Goal: Communication & Community: Connect with others

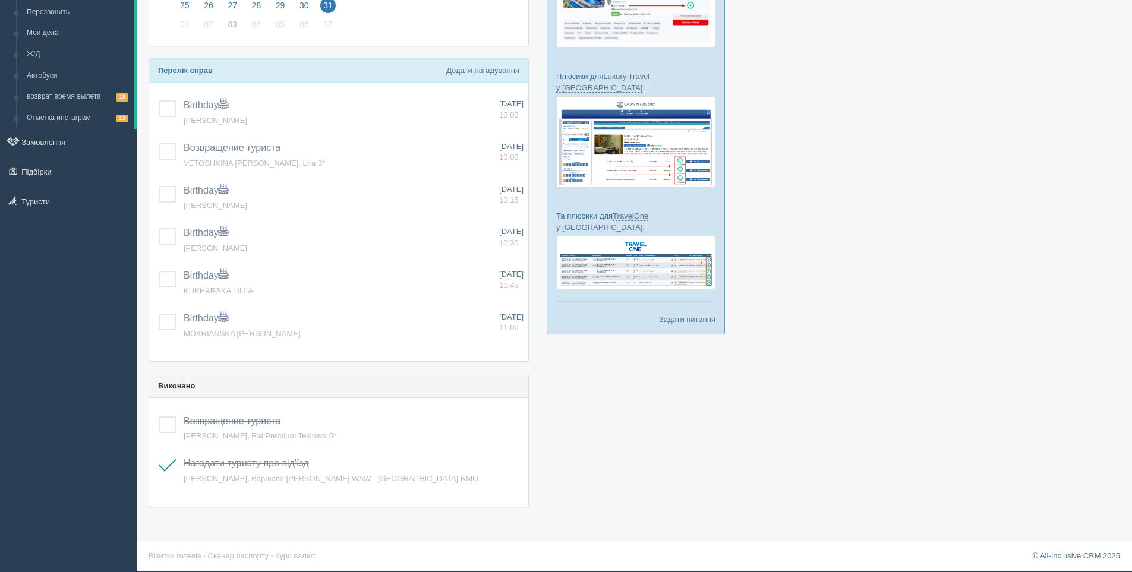
scroll to position [179, 0]
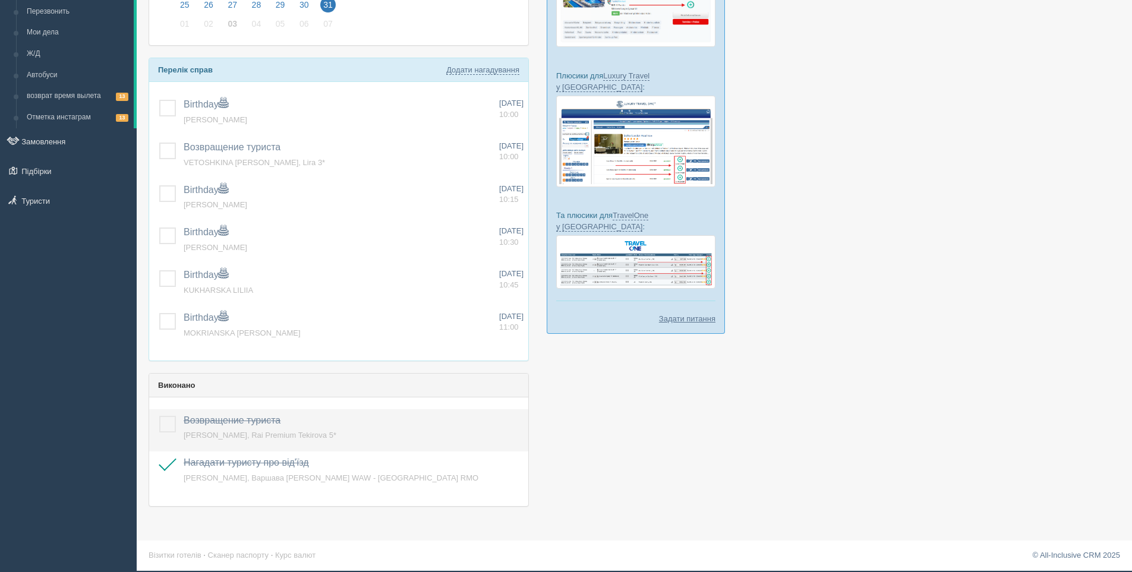
click at [159, 416] on label at bounding box center [159, 416] width 0 height 0
click at [0, 0] on input "checkbox" at bounding box center [0, 0] width 0 height 0
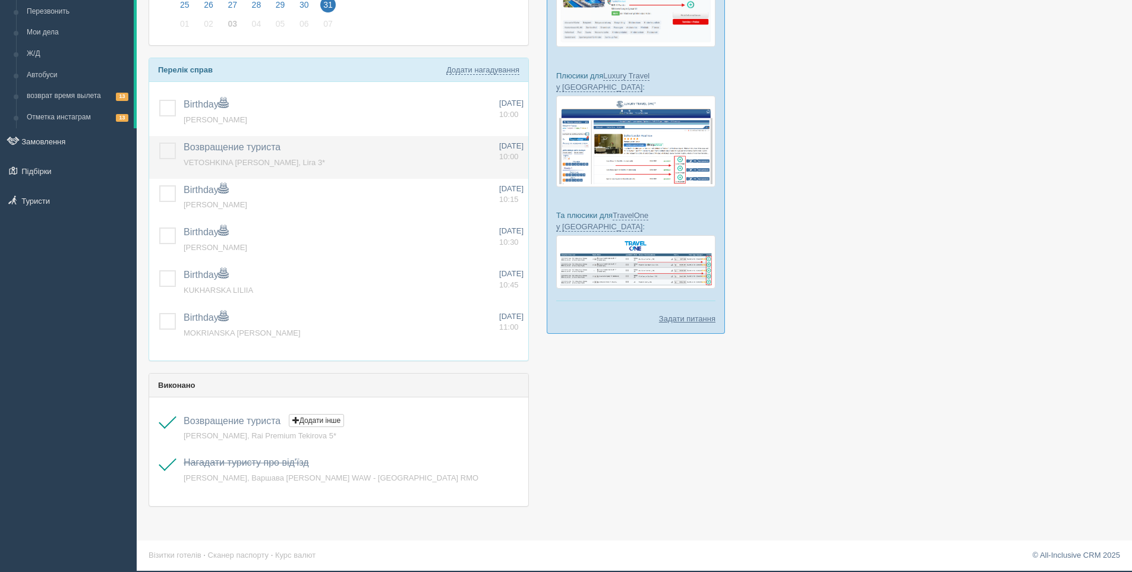
scroll to position [0, 0]
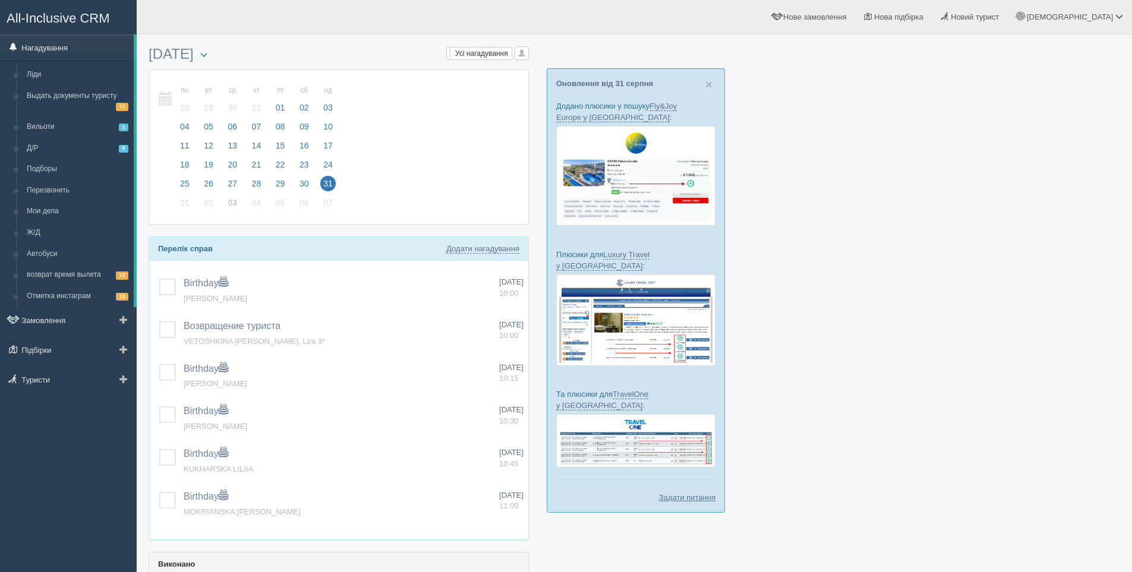
click at [42, 46] on link "Нагадування" at bounding box center [67, 47] width 134 height 26
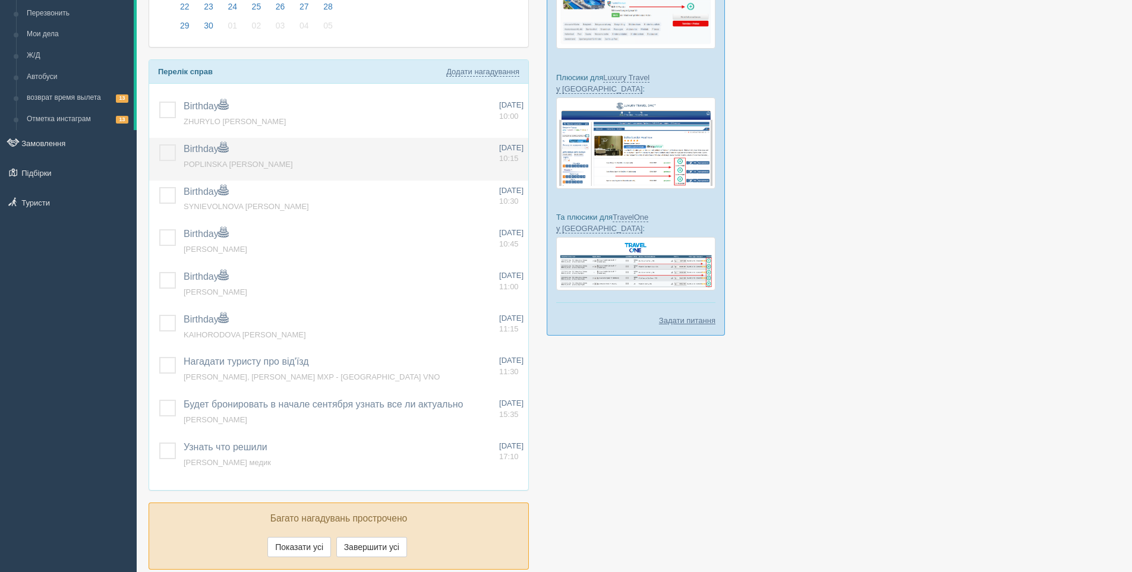
scroll to position [178, 0]
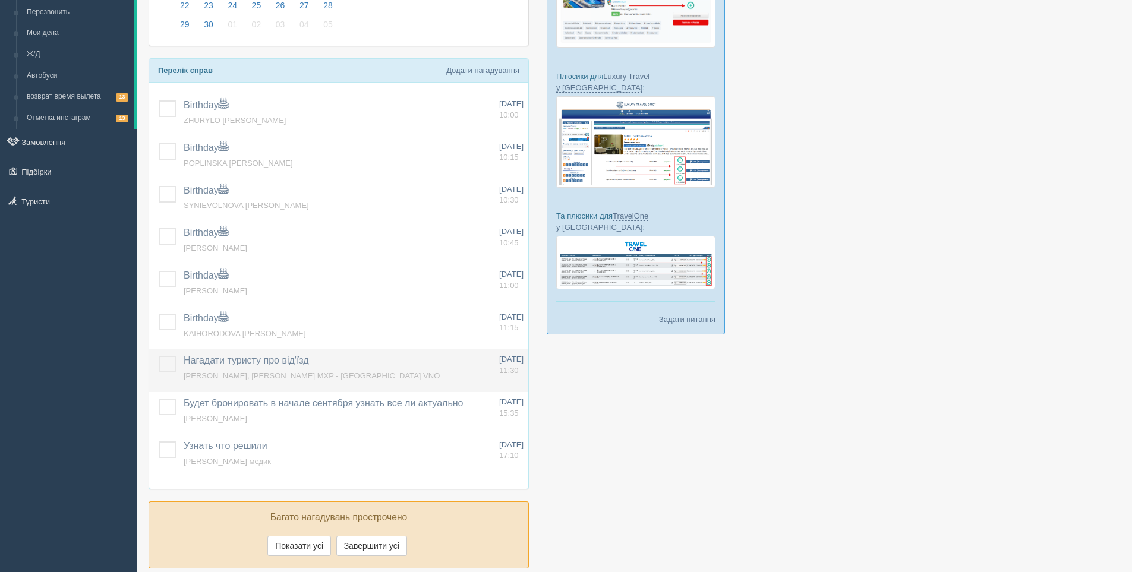
click at [159, 356] on label at bounding box center [159, 356] width 0 height 0
click at [0, 0] on input "checkbox" at bounding box center [0, 0] width 0 height 0
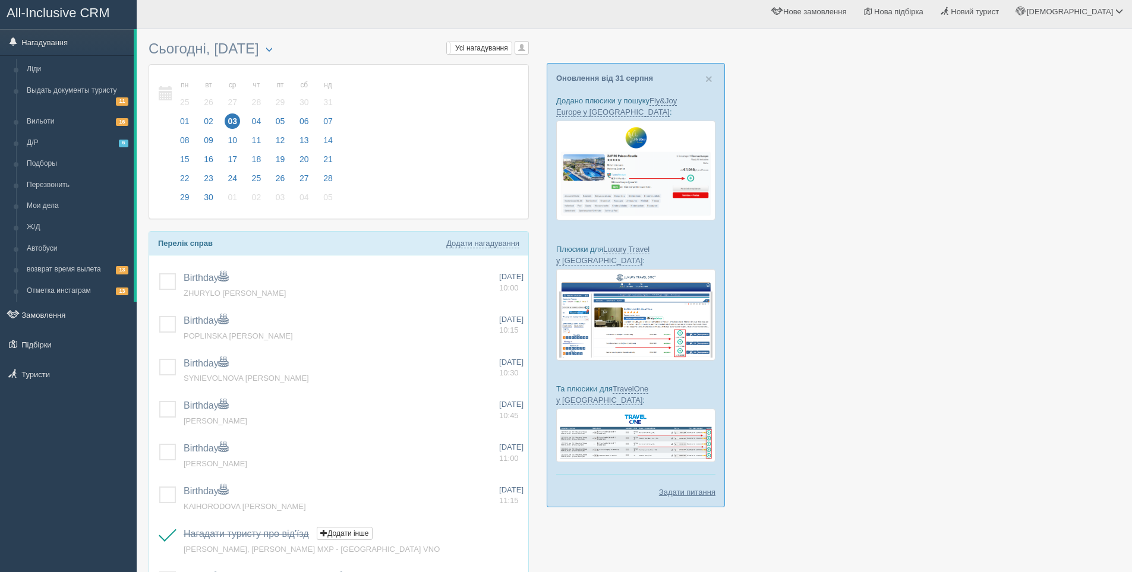
scroll to position [0, 0]
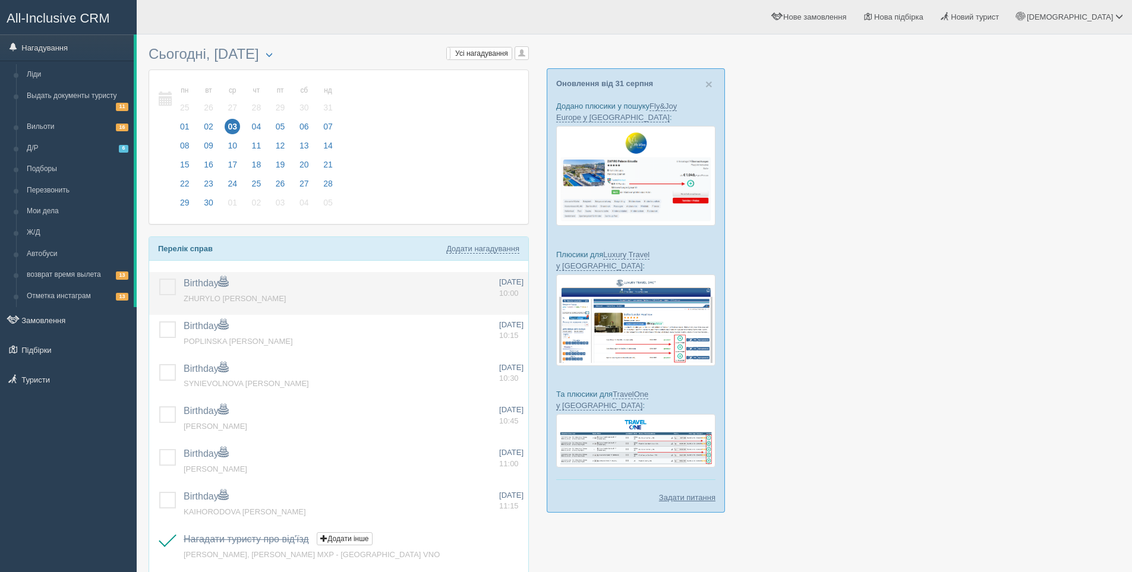
click at [159, 279] on label at bounding box center [159, 279] width 0 height 0
click at [0, 0] on input "checkbox" at bounding box center [0, 0] width 0 height 0
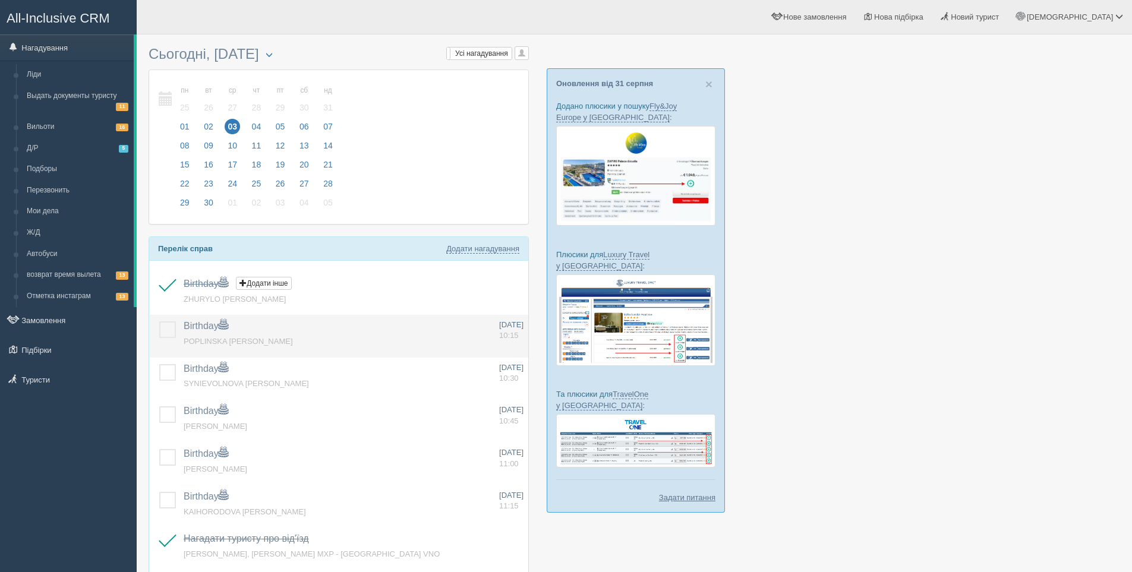
drag, startPoint x: 171, startPoint y: 333, endPoint x: 179, endPoint y: 339, distance: 10.2
click at [159, 322] on label at bounding box center [159, 322] width 0 height 0
click at [0, 0] on input "checkbox" at bounding box center [0, 0] width 0 height 0
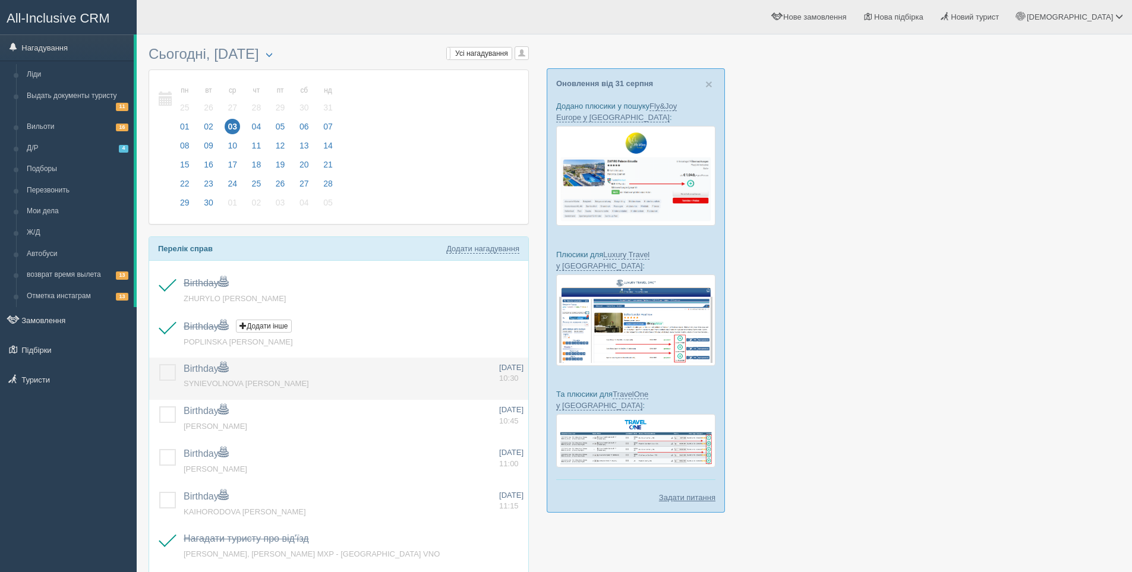
click at [159, 364] on label at bounding box center [159, 364] width 0 height 0
click at [0, 0] on input "checkbox" at bounding box center [0, 0] width 0 height 0
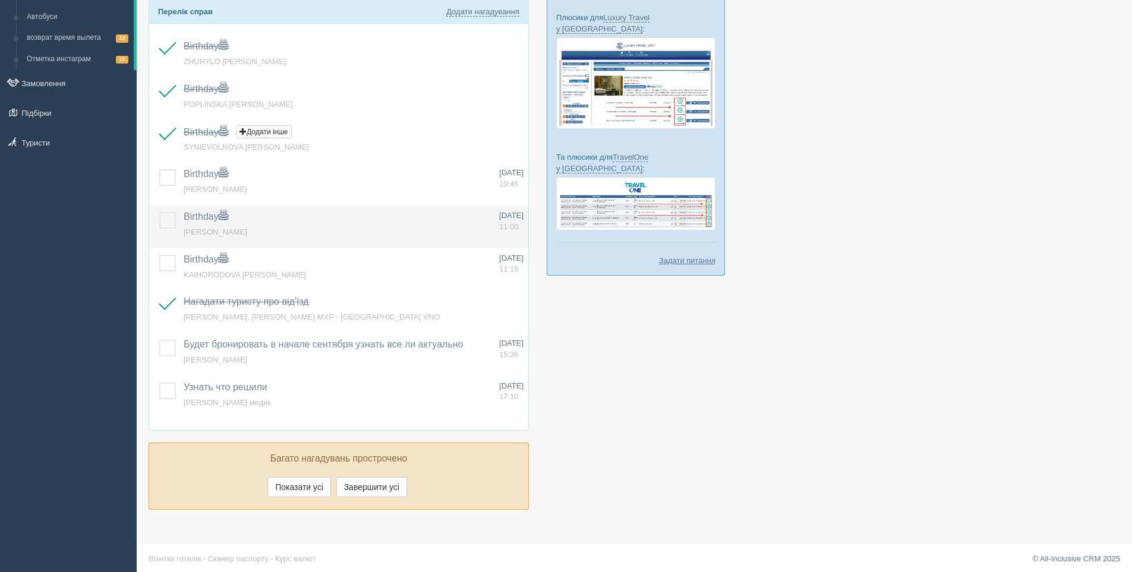
scroll to position [238, 0]
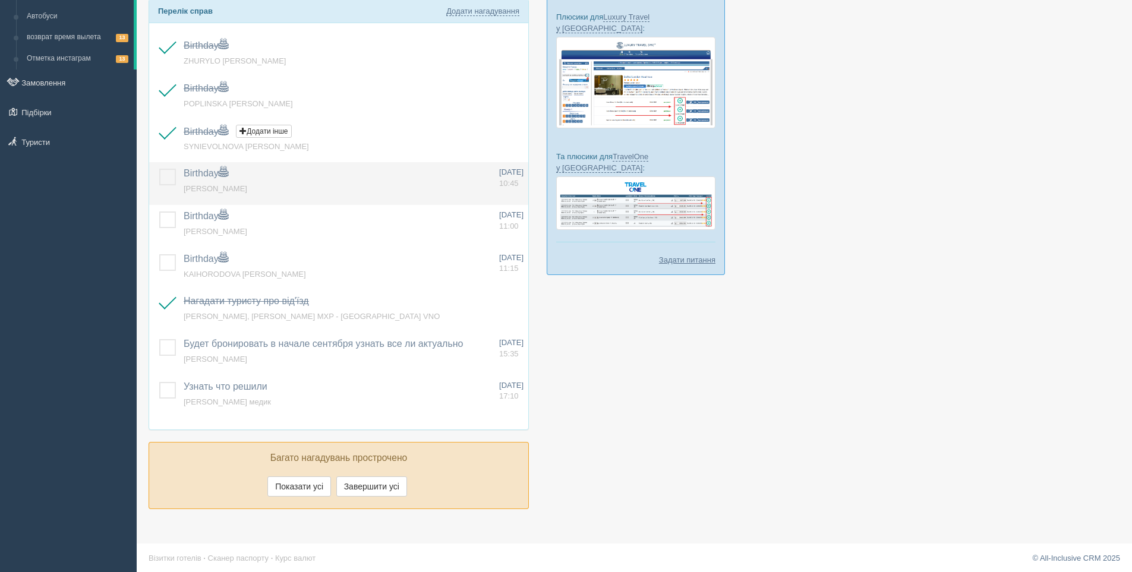
click at [159, 169] on label at bounding box center [159, 169] width 0 height 0
click at [0, 0] on input "checkbox" at bounding box center [0, 0] width 0 height 0
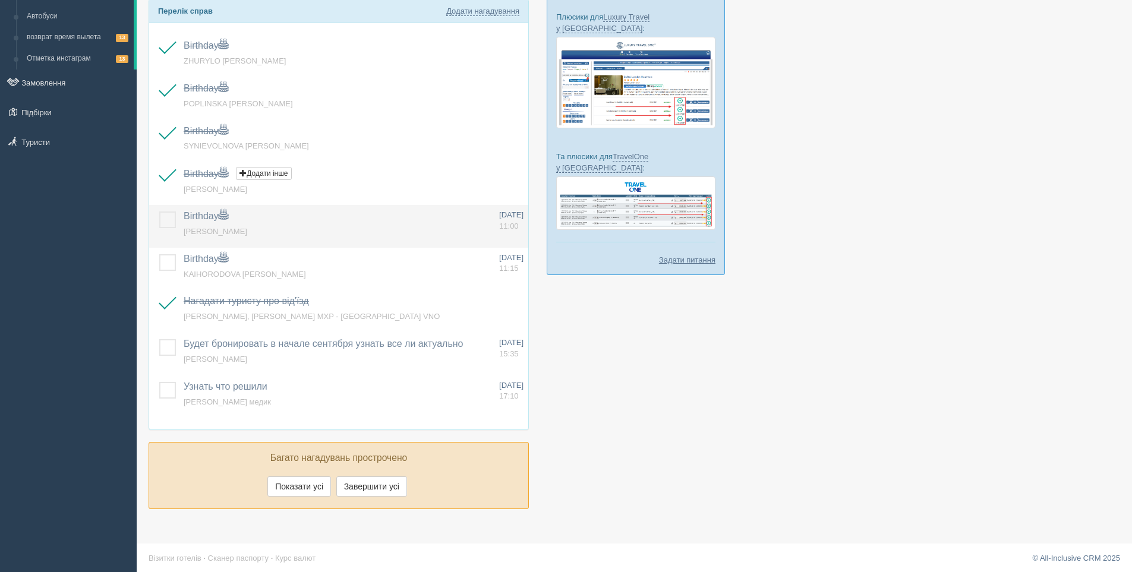
click at [159, 212] on label at bounding box center [159, 212] width 0 height 0
click at [0, 0] on input "checkbox" at bounding box center [0, 0] width 0 height 0
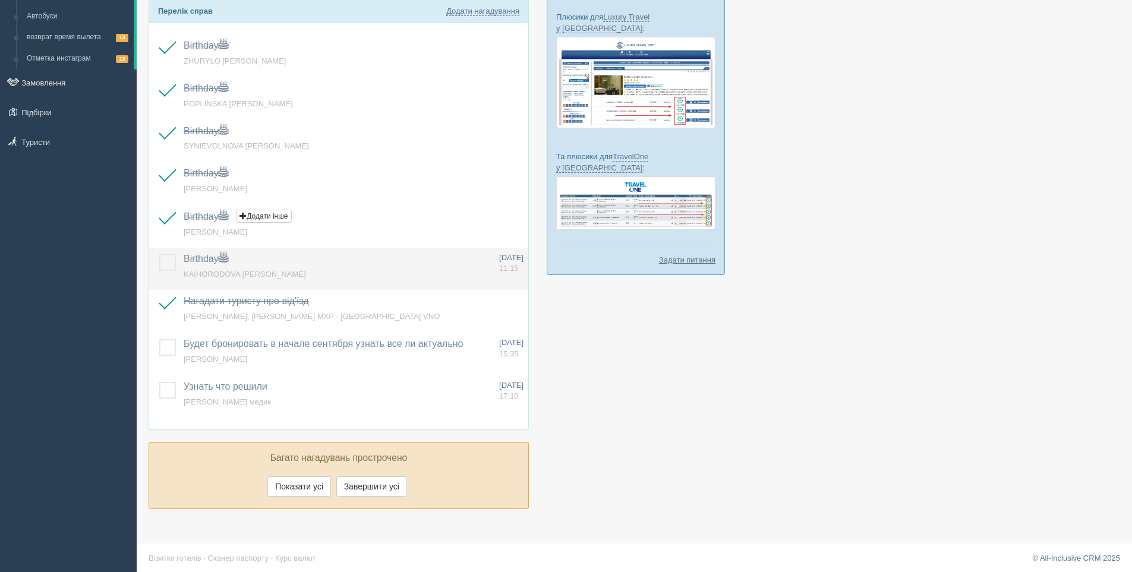
click at [159, 254] on label at bounding box center [159, 254] width 0 height 0
click at [0, 0] on input "checkbox" at bounding box center [0, 0] width 0 height 0
click at [773, 355] on div at bounding box center [635, 162] width 972 height 719
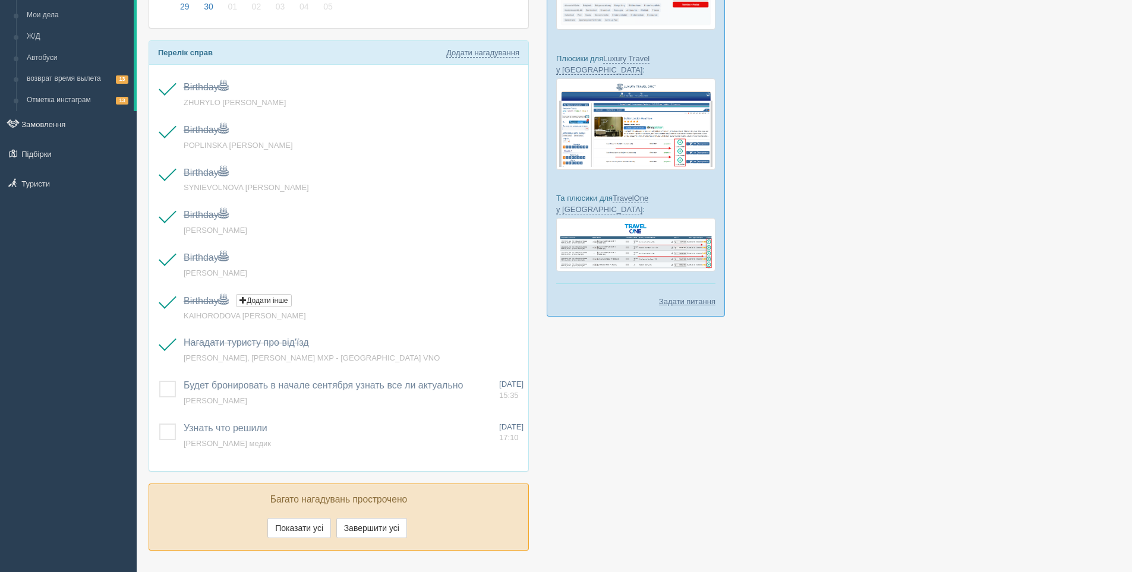
scroll to position [122, 0]
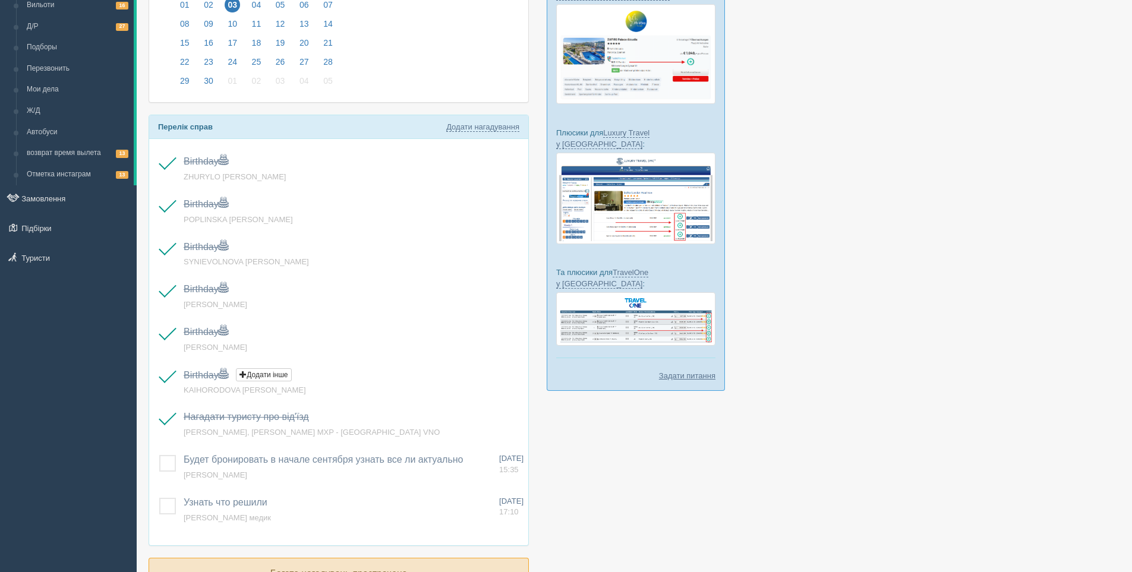
click at [778, 325] on div at bounding box center [635, 278] width 972 height 719
click at [809, 296] on div at bounding box center [635, 278] width 972 height 719
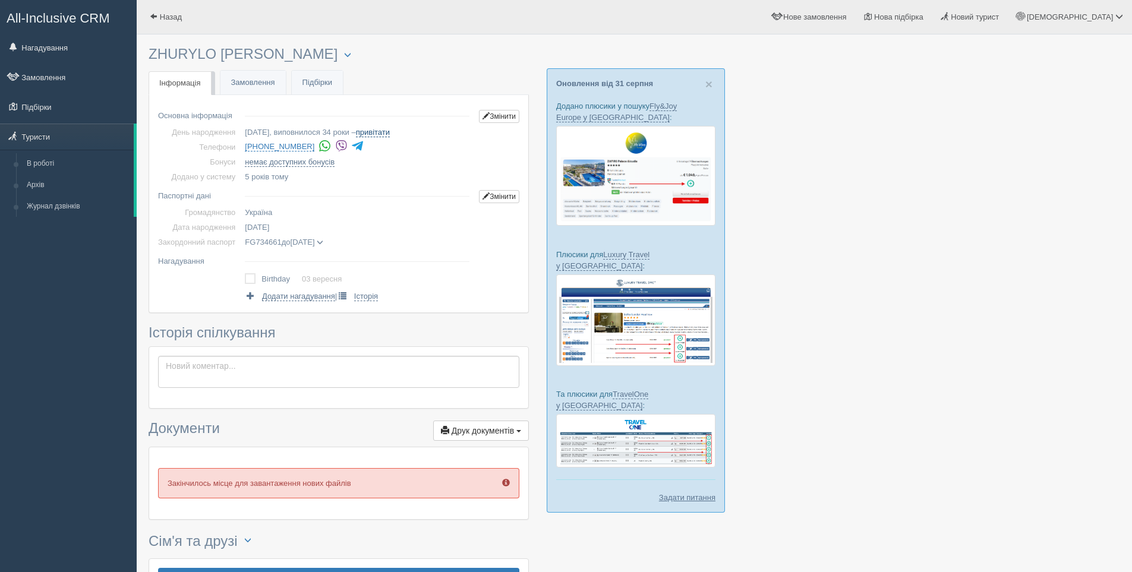
click at [387, 134] on link "привітати" at bounding box center [373, 133] width 34 height 10
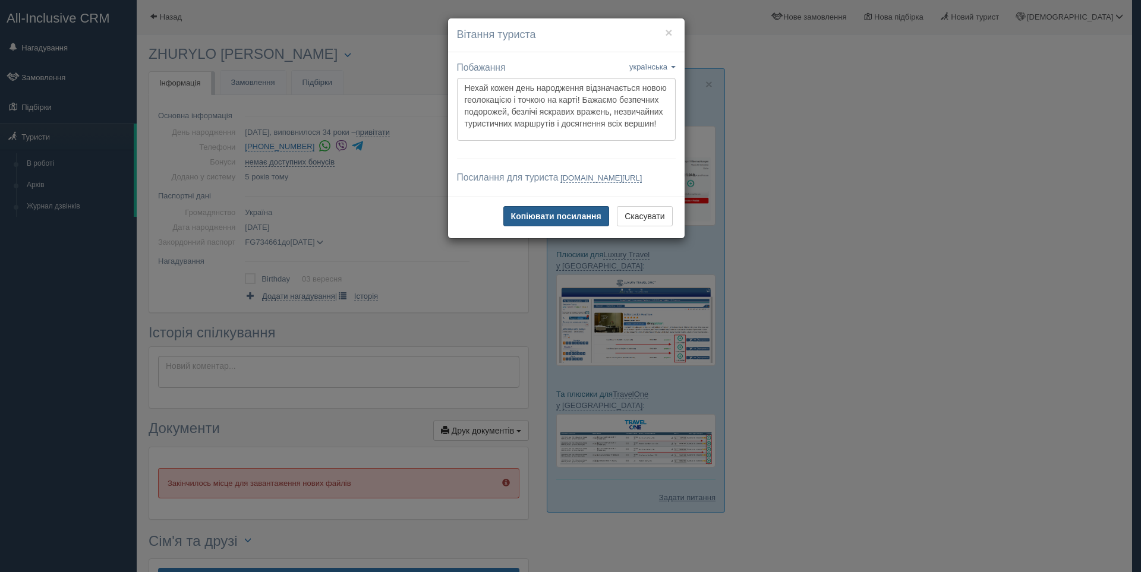
click at [557, 226] on button "Копіювати посилання" at bounding box center [556, 216] width 106 height 20
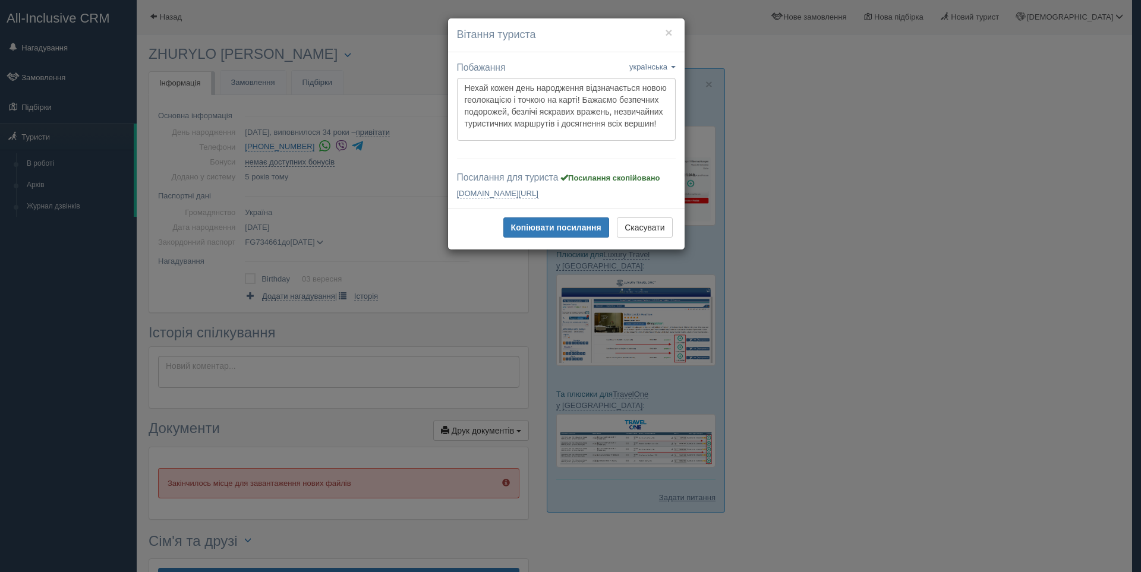
click at [346, 185] on div "× Вітання туриста Побажання українська english eesti latviešu polski українська…" at bounding box center [570, 286] width 1141 height 572
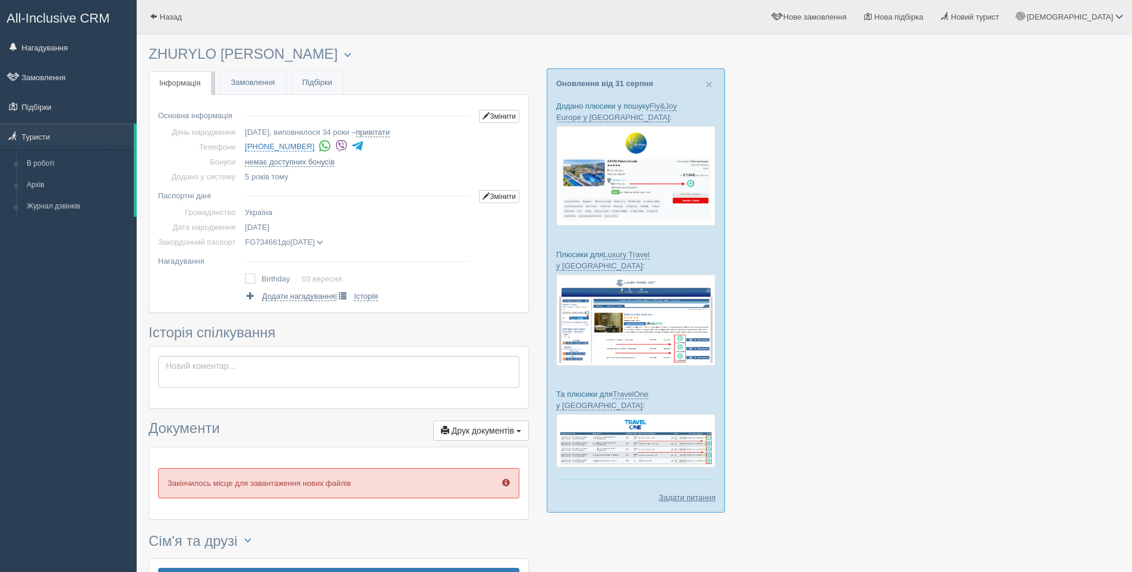
click at [337, 148] on img at bounding box center [341, 146] width 12 height 12
click at [56, 368] on div "All-Inclusive CRM Нагадування Замовлення Підбірки" at bounding box center [68, 286] width 137 height 572
click at [364, 133] on link "привітати" at bounding box center [361, 133] width 34 height 10
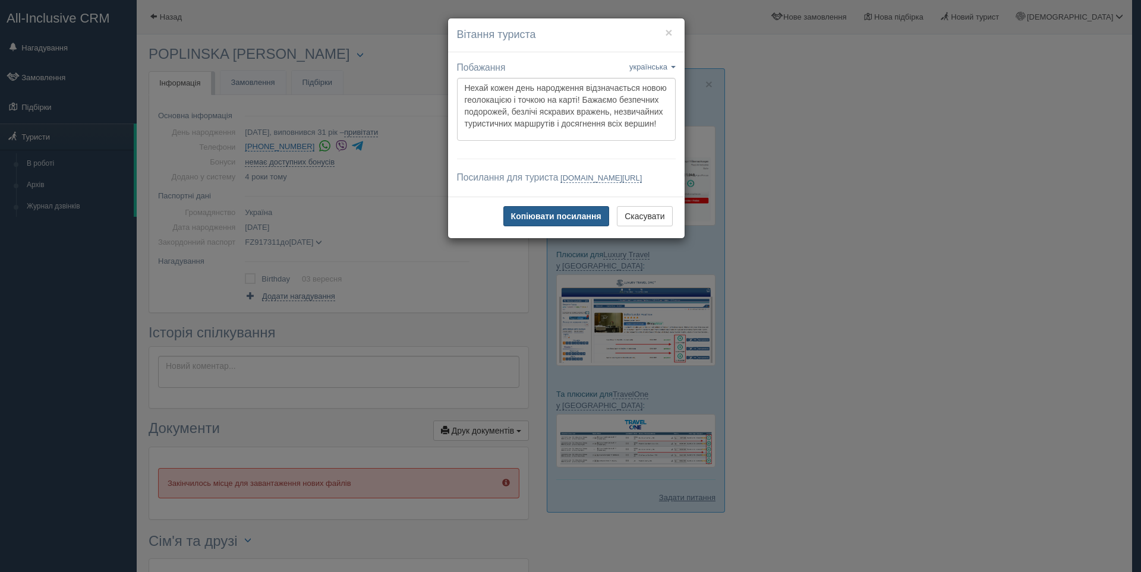
click at [560, 221] on b "Копіювати посилання" at bounding box center [556, 217] width 90 height 10
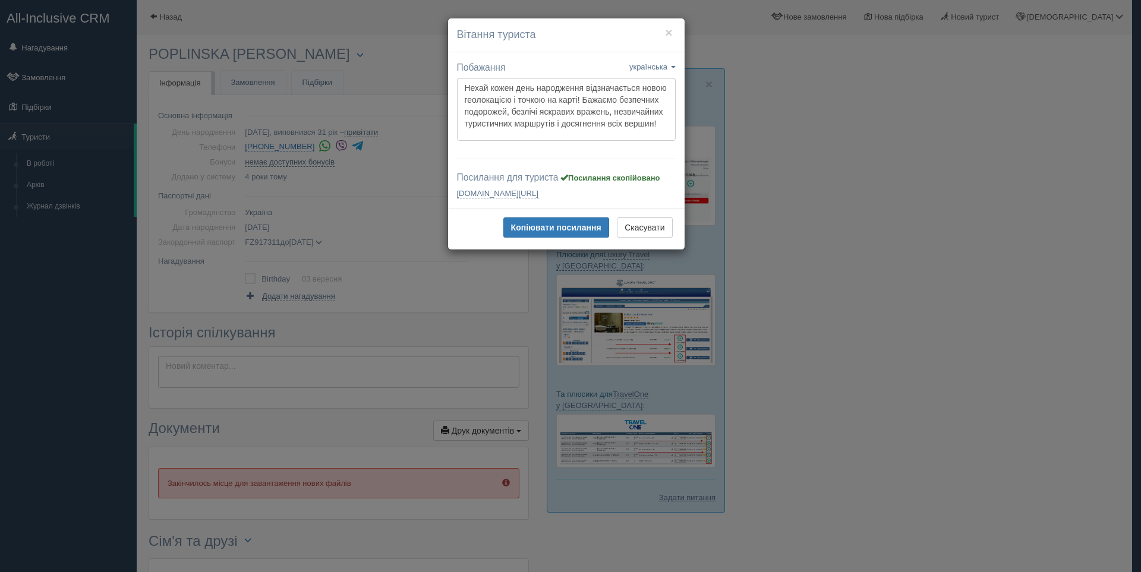
click at [333, 148] on div "× Вітання туриста Побажання українська english eesti latviešu polski українська…" at bounding box center [570, 286] width 1141 height 572
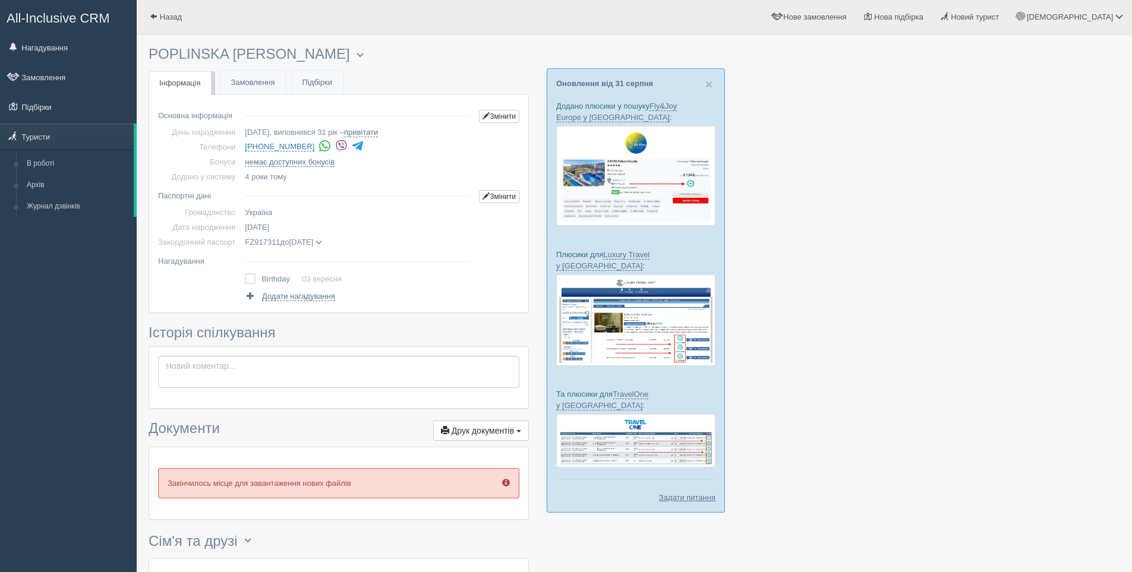
click at [10, 305] on div "All-Inclusive CRM Нагадування Замовлення Підбірки" at bounding box center [68, 286] width 137 height 572
click at [335, 146] on img at bounding box center [341, 146] width 12 height 12
drag, startPoint x: 415, startPoint y: 26, endPoint x: 408, endPoint y: 20, distance: 8.8
click at [414, 26] on div "Назад Алла Мій профіль Моя аналітика" at bounding box center [634, 17] width 995 height 34
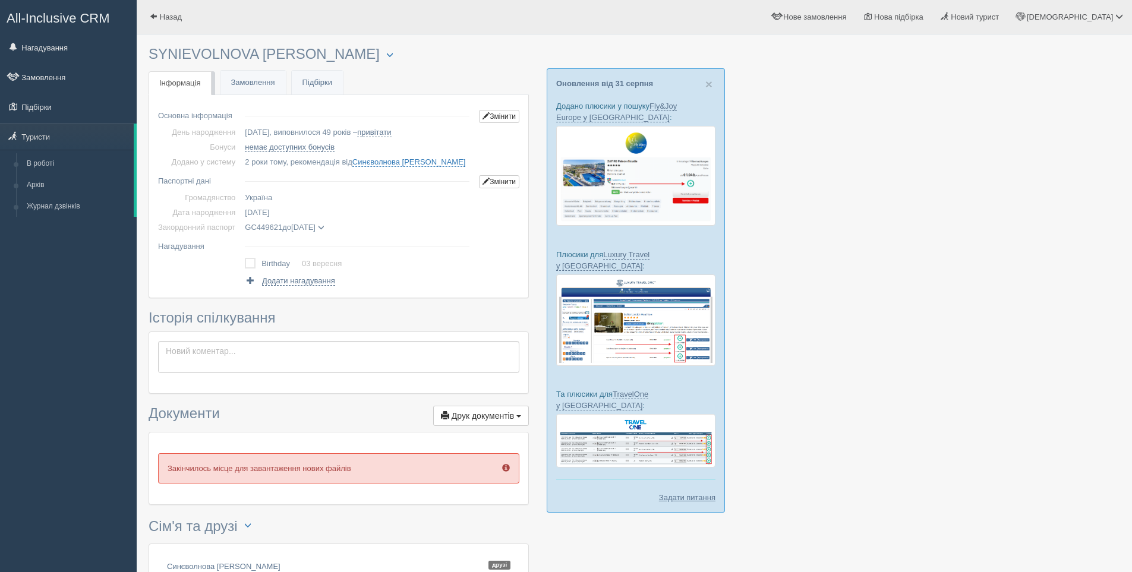
click at [395, 221] on td "GC449621 до [DATE] SYNIEVOLNOVA [PERSON_NAME] дата видачі [DATE] орган видачі 5…" at bounding box center [357, 227] width 234 height 15
click at [256, 86] on link "Замовлення" at bounding box center [252, 83] width 65 height 24
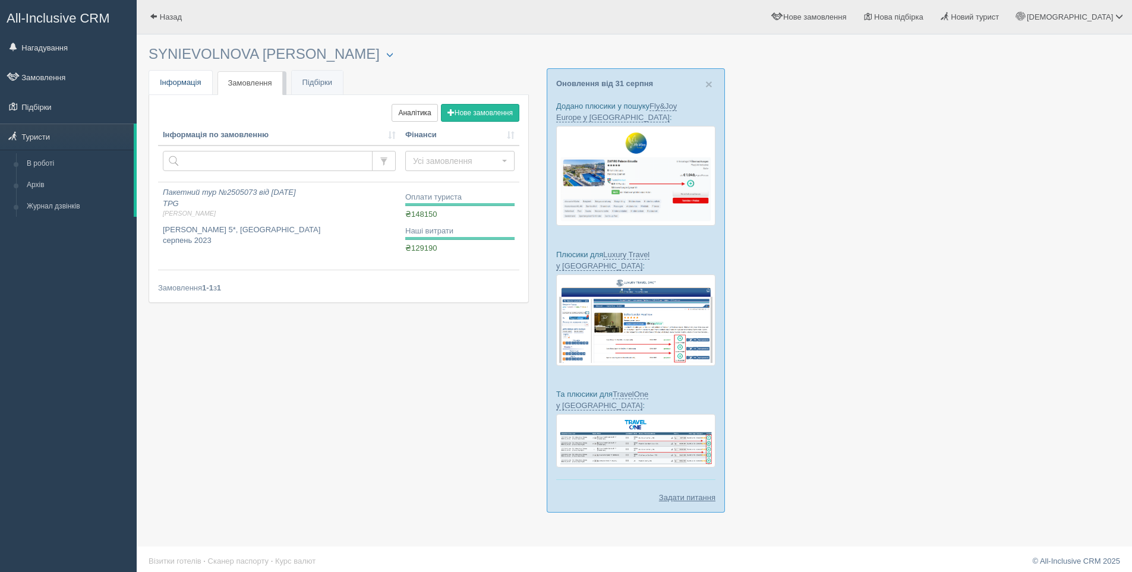
click at [181, 87] on link "Інфо Інформація" at bounding box center [180, 83] width 63 height 24
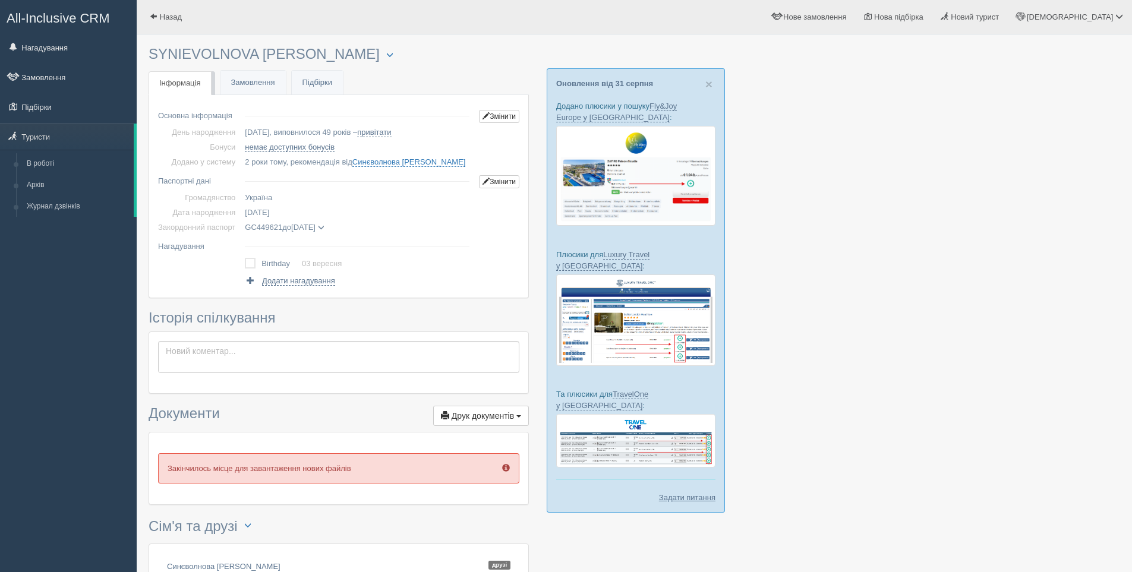
click at [924, 298] on div at bounding box center [635, 368] width 972 height 656
click at [385, 162] on link "Синєволнова Тетяна" at bounding box center [409, 162] width 114 height 10
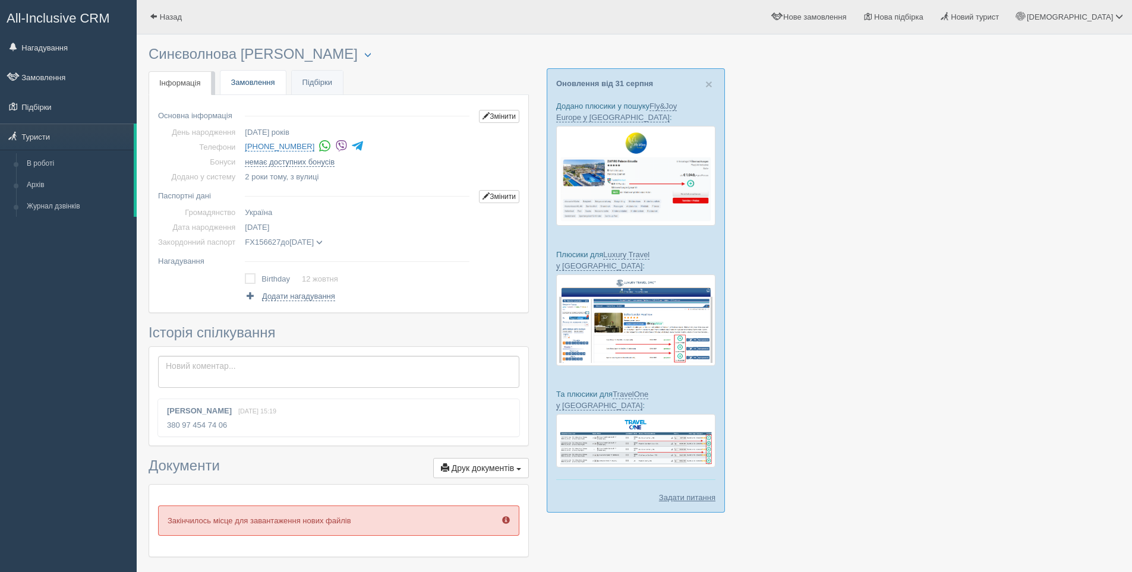
drag, startPoint x: 279, startPoint y: 99, endPoint x: 263, endPoint y: 84, distance: 21.9
click at [263, 84] on div "× Туриста відправлено до архіву × Туриста взято у роботу Синєволнова [PERSON_NA…" at bounding box center [339, 394] width 380 height 708
drag, startPoint x: 468, startPoint y: 210, endPoint x: 357, endPoint y: 187, distance: 112.9
click at [468, 210] on td "Україна" at bounding box center [357, 212] width 234 height 15
click at [335, 141] on img at bounding box center [341, 146] width 12 height 12
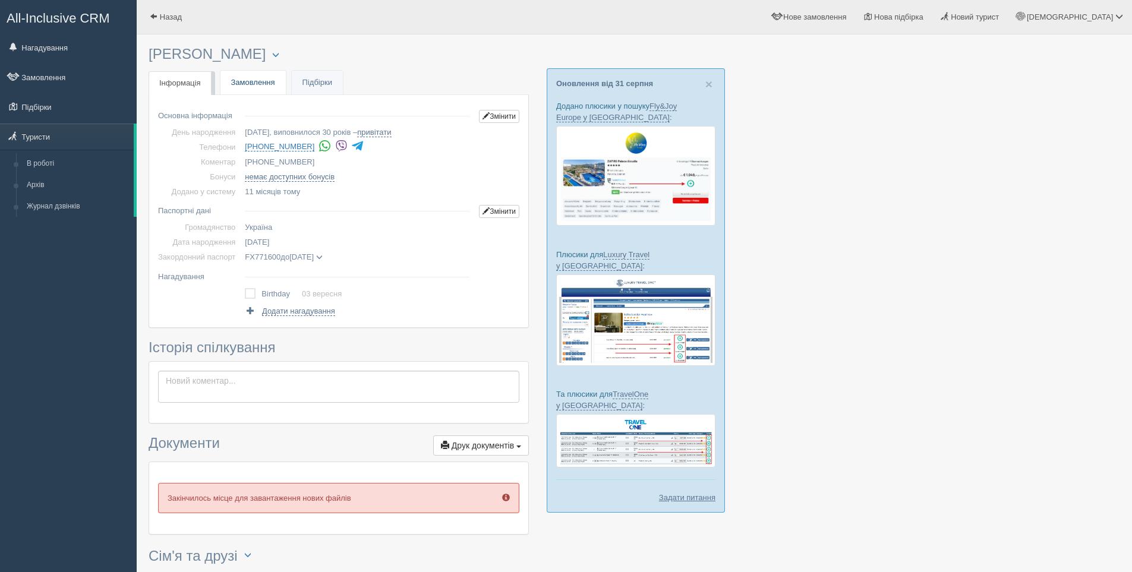
click at [246, 89] on link "Замовлення" at bounding box center [252, 83] width 65 height 24
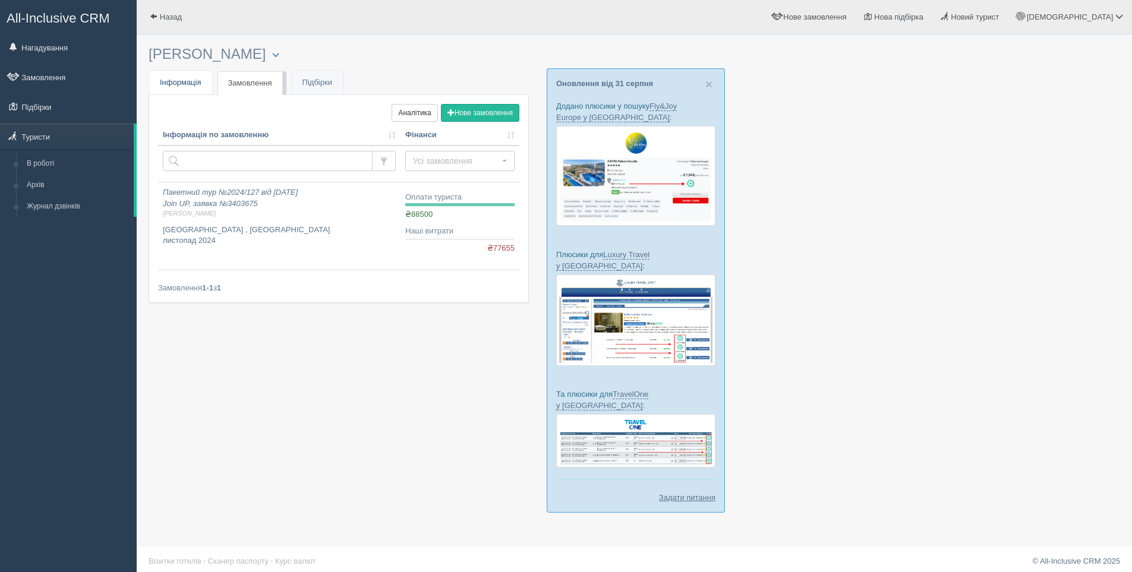
click at [196, 84] on span "Інформація" at bounding box center [181, 82] width 42 height 9
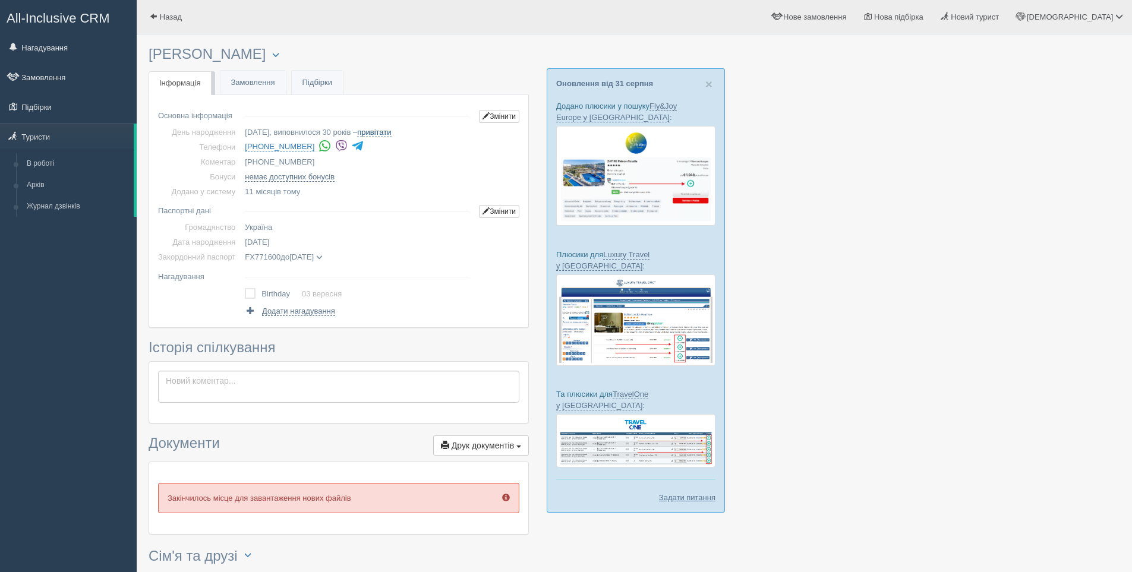
click at [387, 132] on link "привітати" at bounding box center [374, 133] width 34 height 10
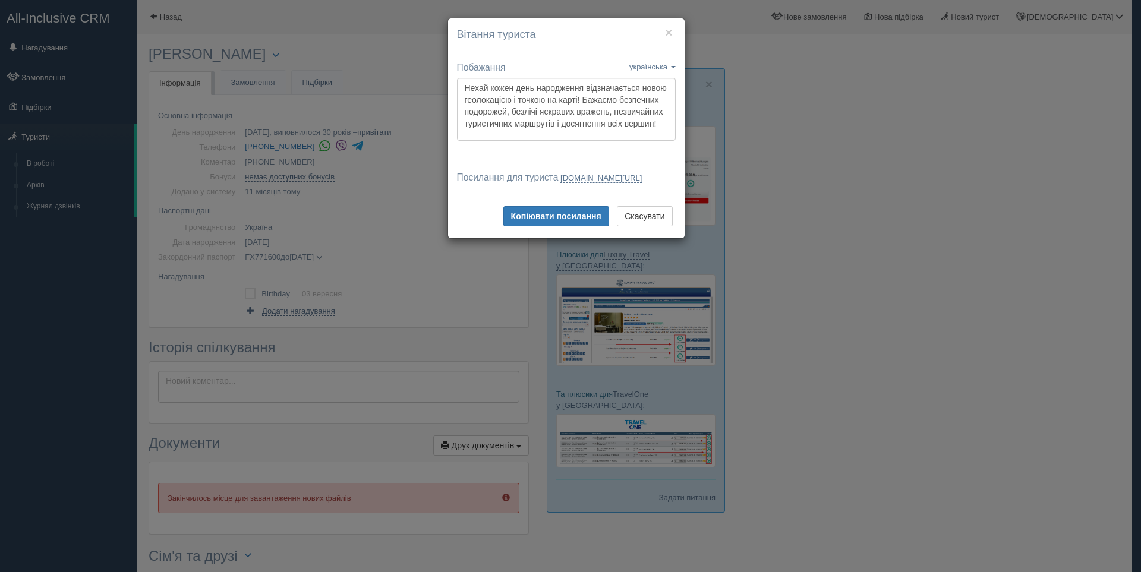
click at [333, 144] on div "× Вітання туриста Побажання українська english eesti latviešu polski українська…" at bounding box center [570, 286] width 1141 height 572
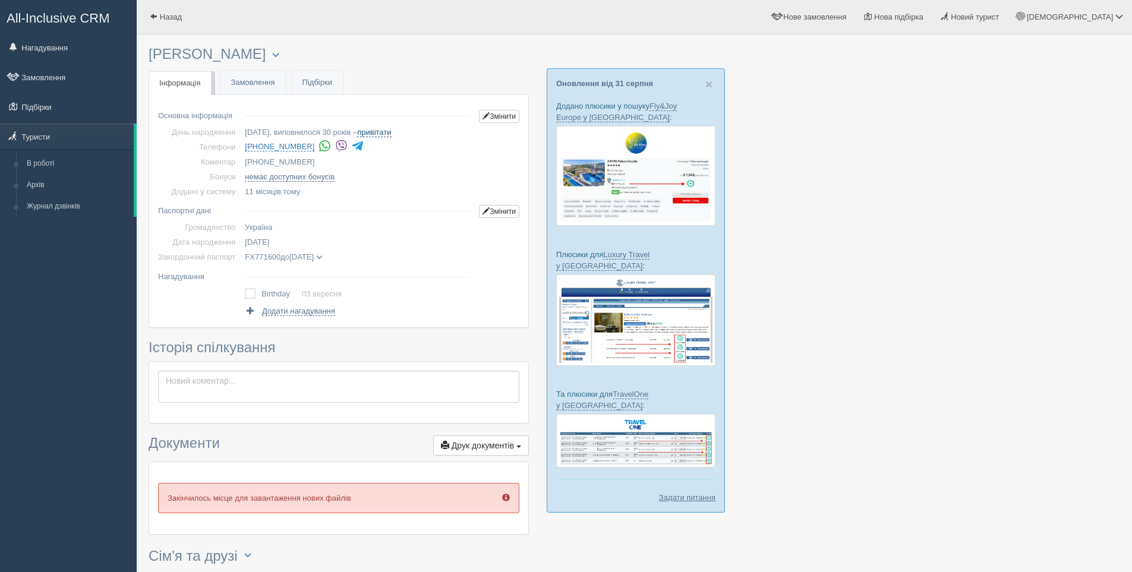
click at [379, 134] on link "привітати" at bounding box center [374, 133] width 34 height 10
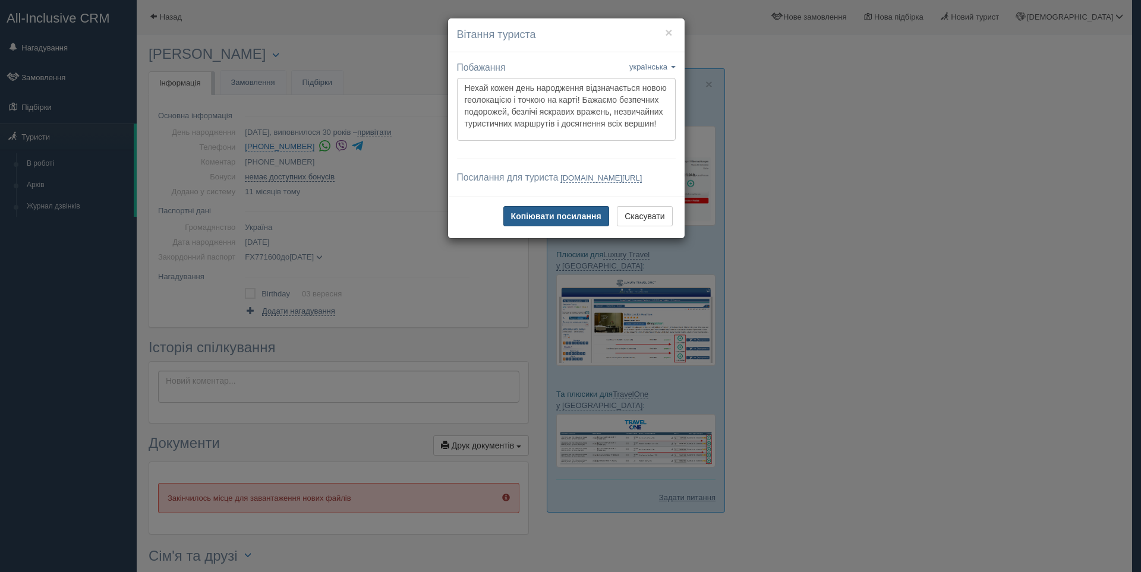
click at [568, 221] on b "Копіювати посилання" at bounding box center [556, 217] width 90 height 10
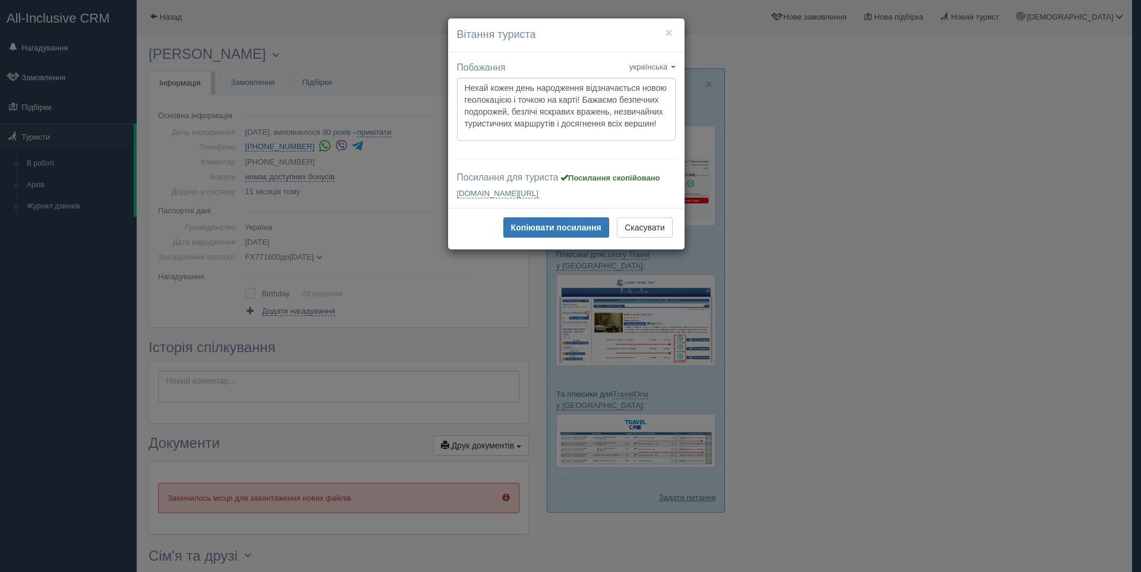
click at [333, 146] on div "× Вітання туриста Побажання українська english eesti latviešu polski українська…" at bounding box center [570, 286] width 1141 height 572
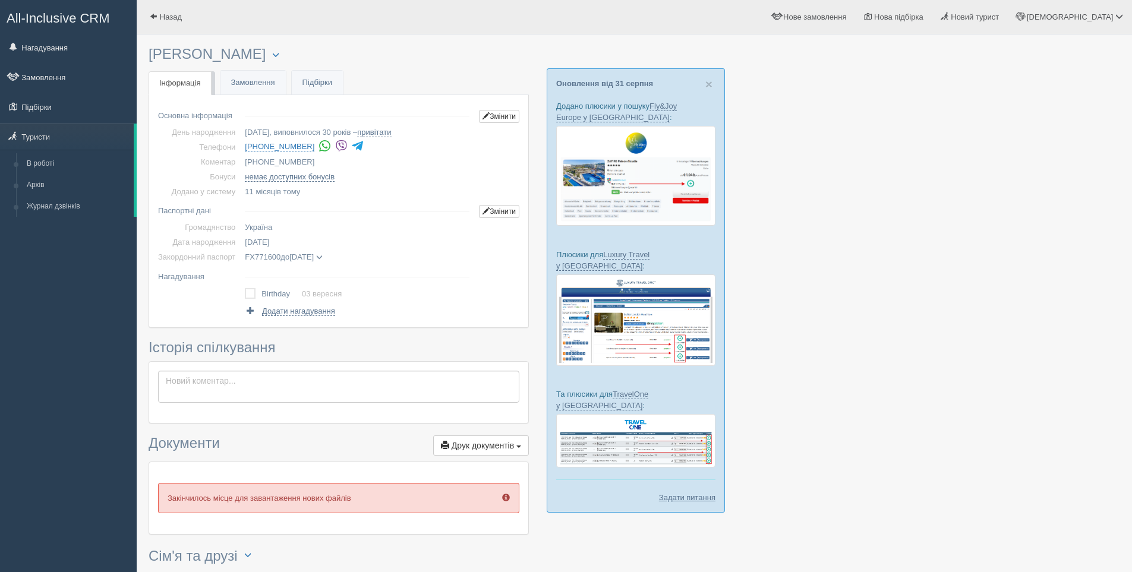
click at [335, 146] on img at bounding box center [341, 146] width 12 height 12
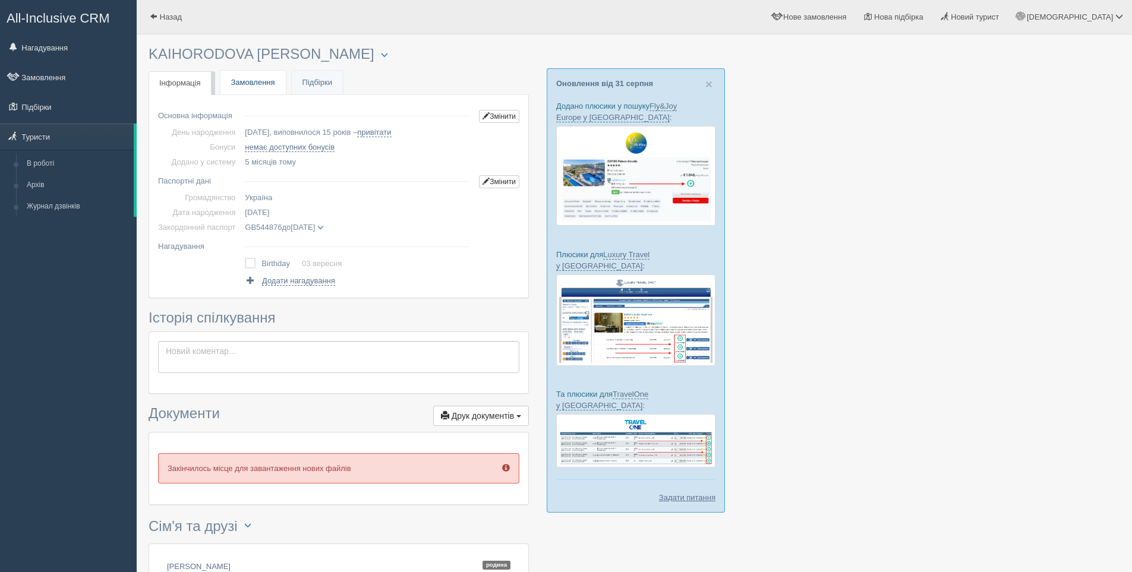
click at [253, 82] on link "Замовлення" at bounding box center [252, 83] width 65 height 24
